Goal: Task Accomplishment & Management: Complete application form

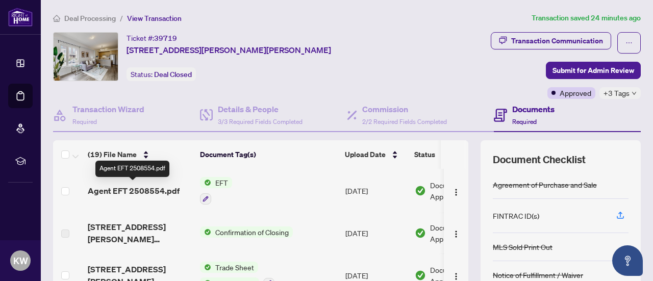
click at [144, 190] on span "Agent EFT 2508554.pdf" at bounding box center [134, 191] width 92 height 12
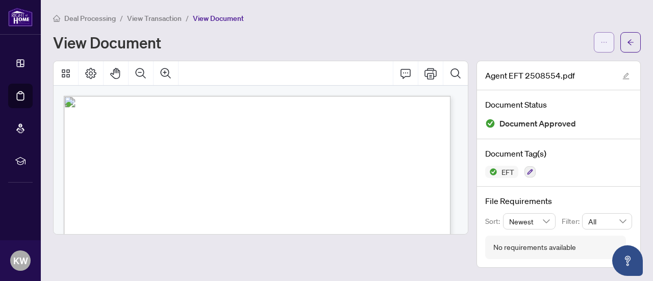
click at [603, 44] on icon "ellipsis" at bounding box center [604, 42] width 7 height 7
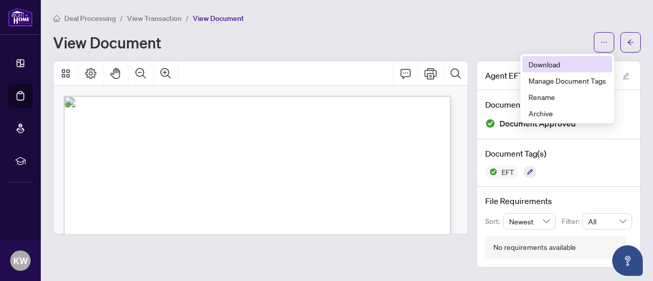
click at [553, 68] on span "Download" at bounding box center [568, 64] width 78 height 11
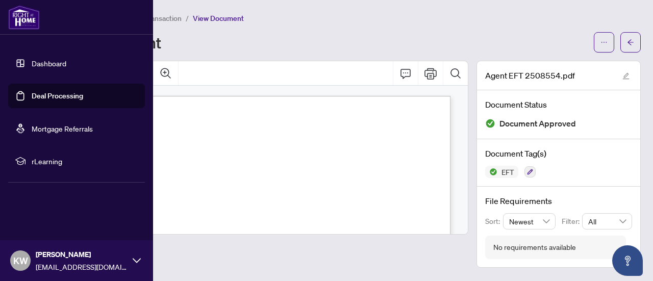
click at [32, 60] on link "Dashboard" at bounding box center [49, 63] width 35 height 9
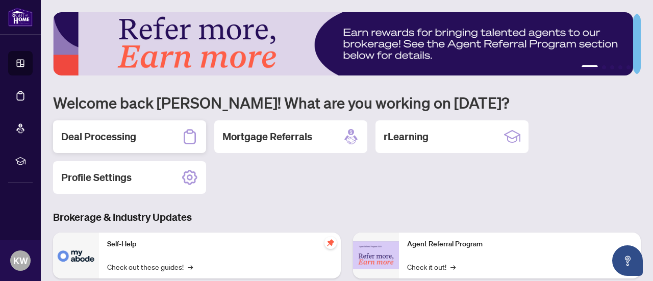
click at [87, 142] on h2 "Deal Processing" at bounding box center [98, 137] width 75 height 14
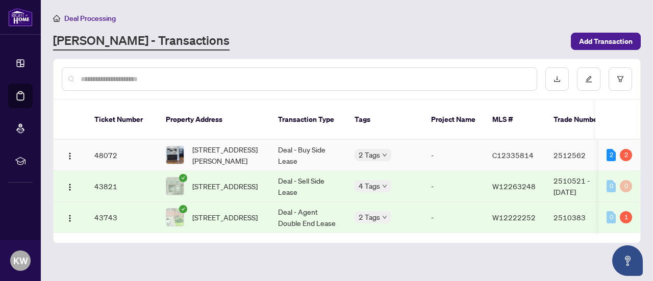
click at [333, 146] on td "Deal - Buy Side Lease" at bounding box center [308, 155] width 77 height 31
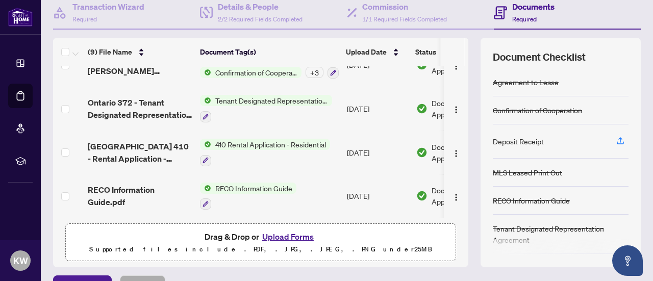
scroll to position [153, 0]
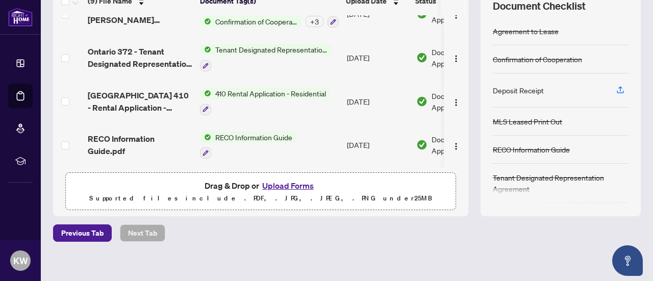
click at [292, 184] on button "Upload Forms" at bounding box center [288, 185] width 58 height 13
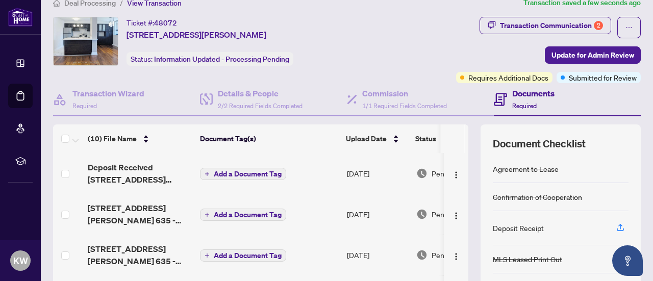
scroll to position [0, 0]
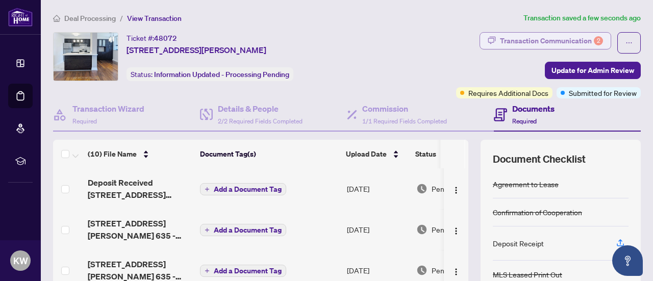
click at [569, 38] on div "Transaction Communication 2" at bounding box center [551, 41] width 103 height 16
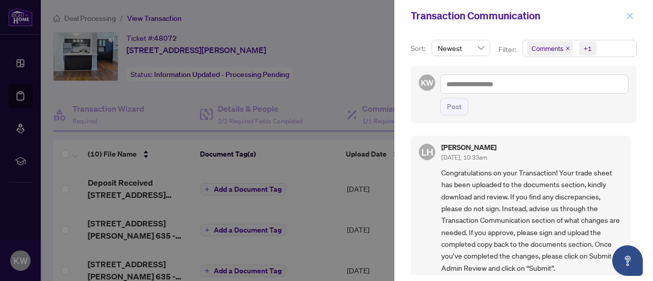
click at [627, 16] on icon "close" at bounding box center [630, 15] width 7 height 7
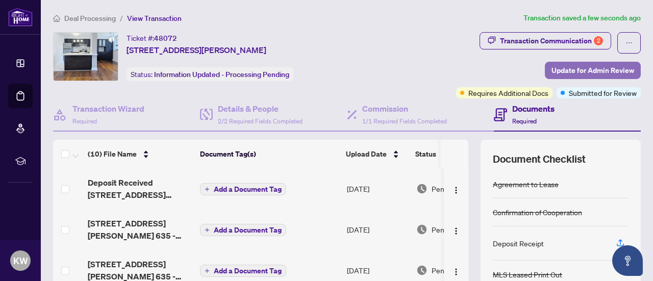
click at [563, 73] on span "Update for Admin Review" at bounding box center [593, 70] width 83 height 16
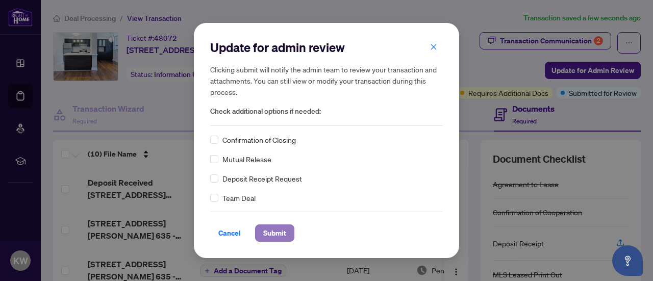
click at [280, 238] on span "Submit" at bounding box center [274, 233] width 23 height 16
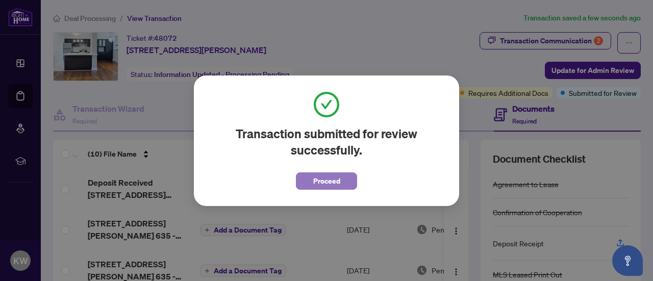
click at [351, 182] on button "Proceed" at bounding box center [326, 181] width 61 height 17
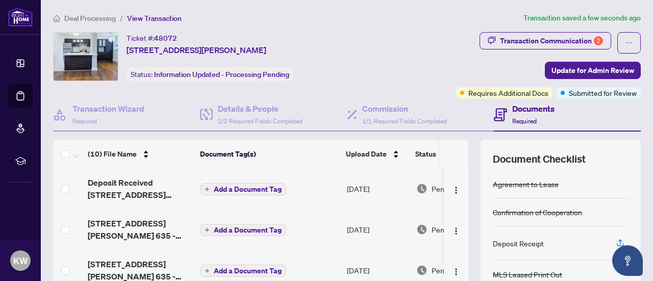
click at [294, 62] on div "Ticket #: 48072 [STREET_ADDRESS][PERSON_NAME] Status: Information Updated - Pro…" at bounding box center [210, 56] width 167 height 49
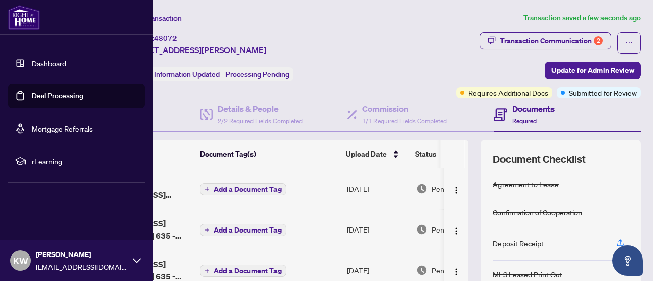
click at [32, 68] on link "Dashboard" at bounding box center [49, 63] width 35 height 9
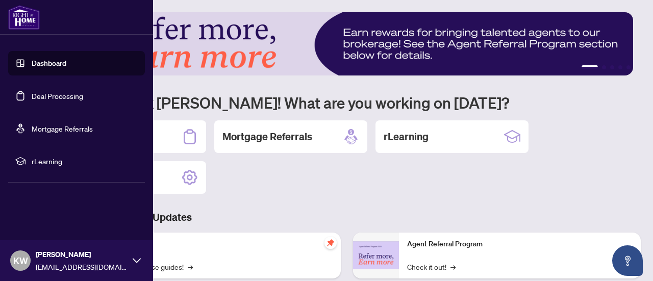
click at [66, 68] on link "Dashboard" at bounding box center [49, 63] width 35 height 9
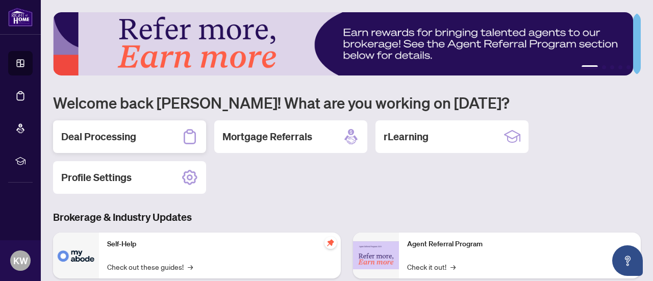
click at [133, 136] on h2 "Deal Processing" at bounding box center [98, 137] width 75 height 14
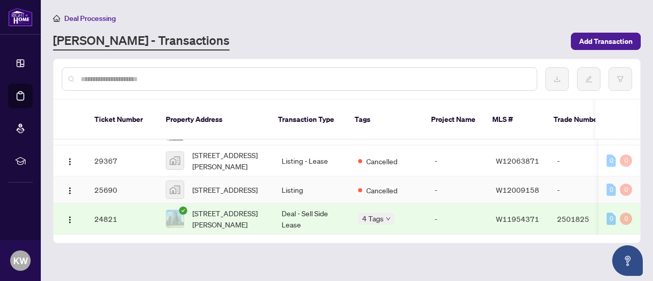
scroll to position [528, 0]
